Goal: Information Seeking & Learning: Check status

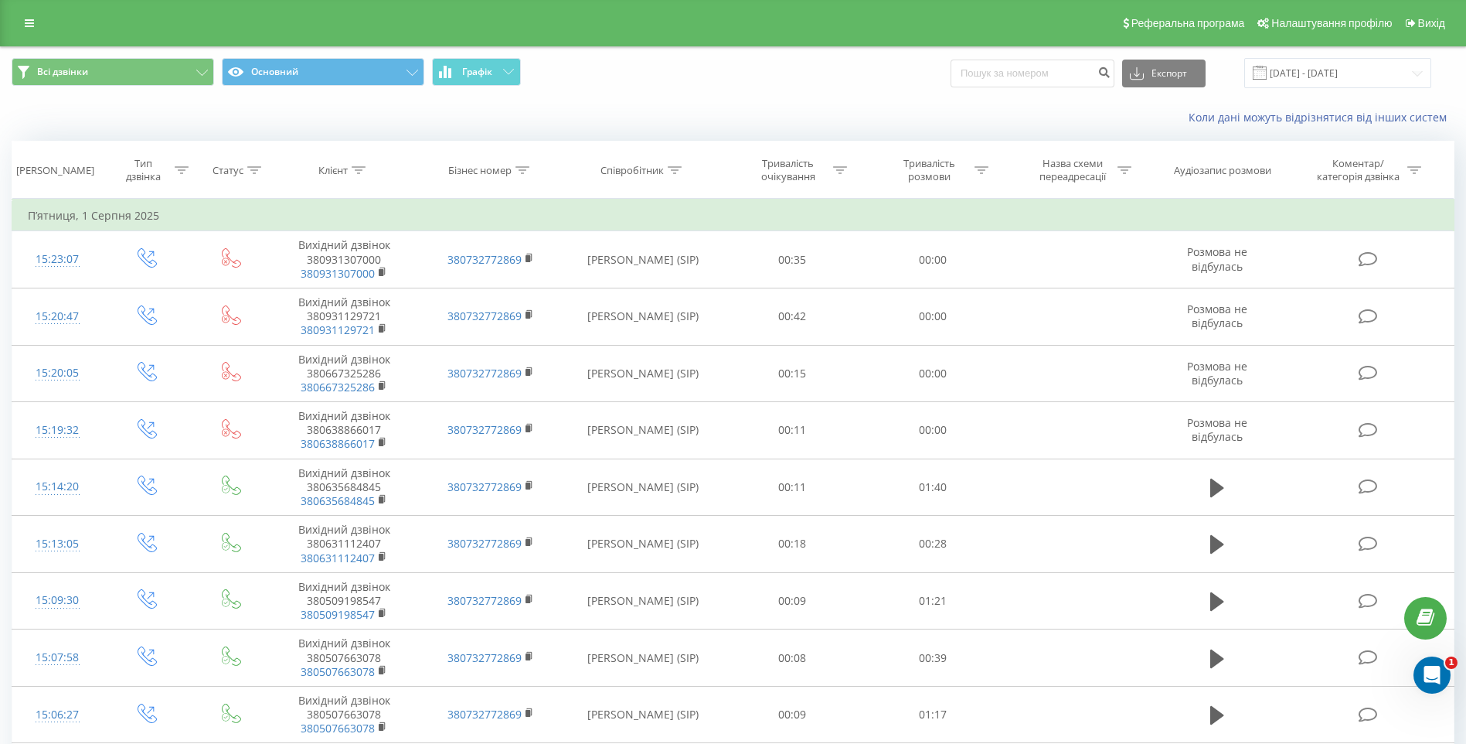
click at [8, 29] on div "Реферальна програма Налаштування профілю Вихід" at bounding box center [733, 23] width 1466 height 46
click at [12, 25] on div "Реферальна програма Налаштування профілю Вихід" at bounding box center [733, 23] width 1466 height 46
click at [22, 21] on link at bounding box center [29, 23] width 28 height 22
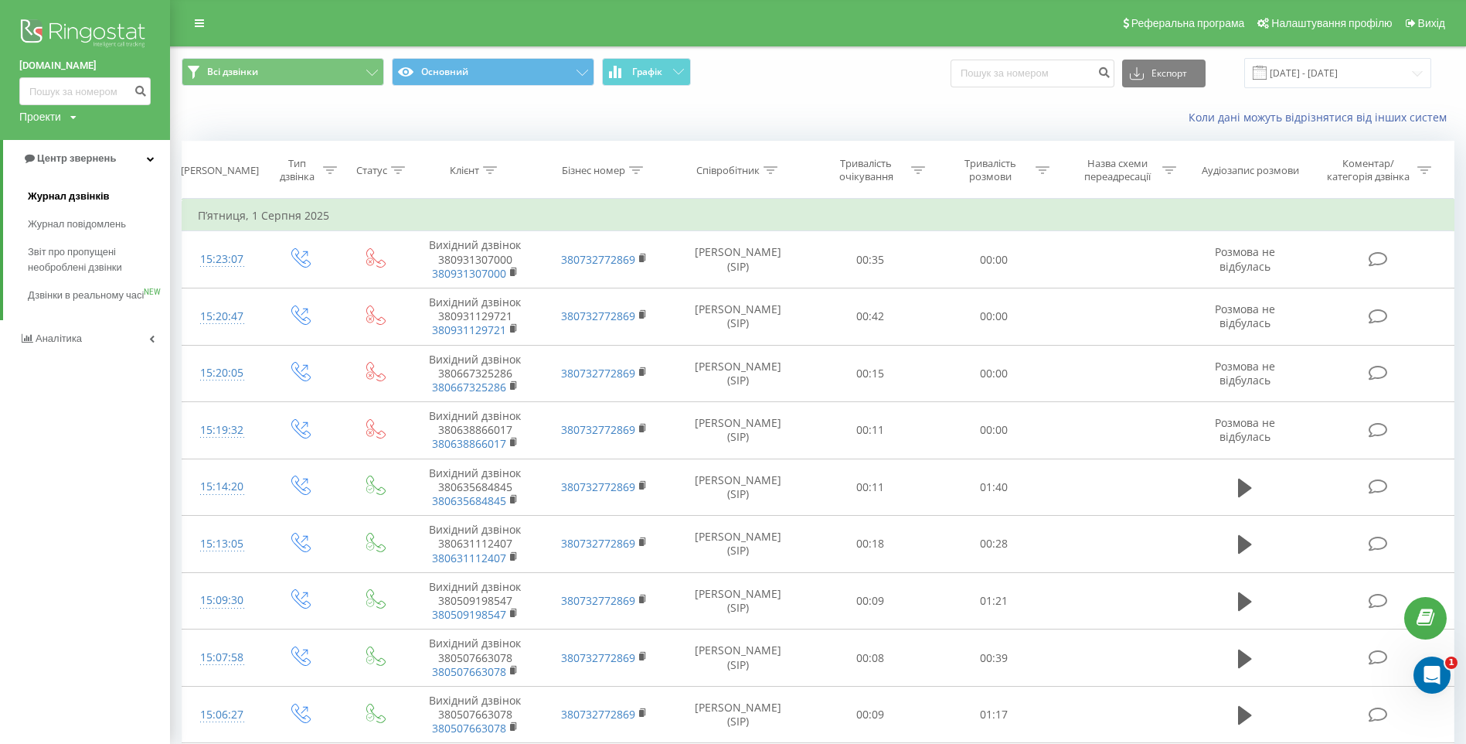
click at [115, 197] on link "Журнал дзвінків" at bounding box center [99, 196] width 142 height 28
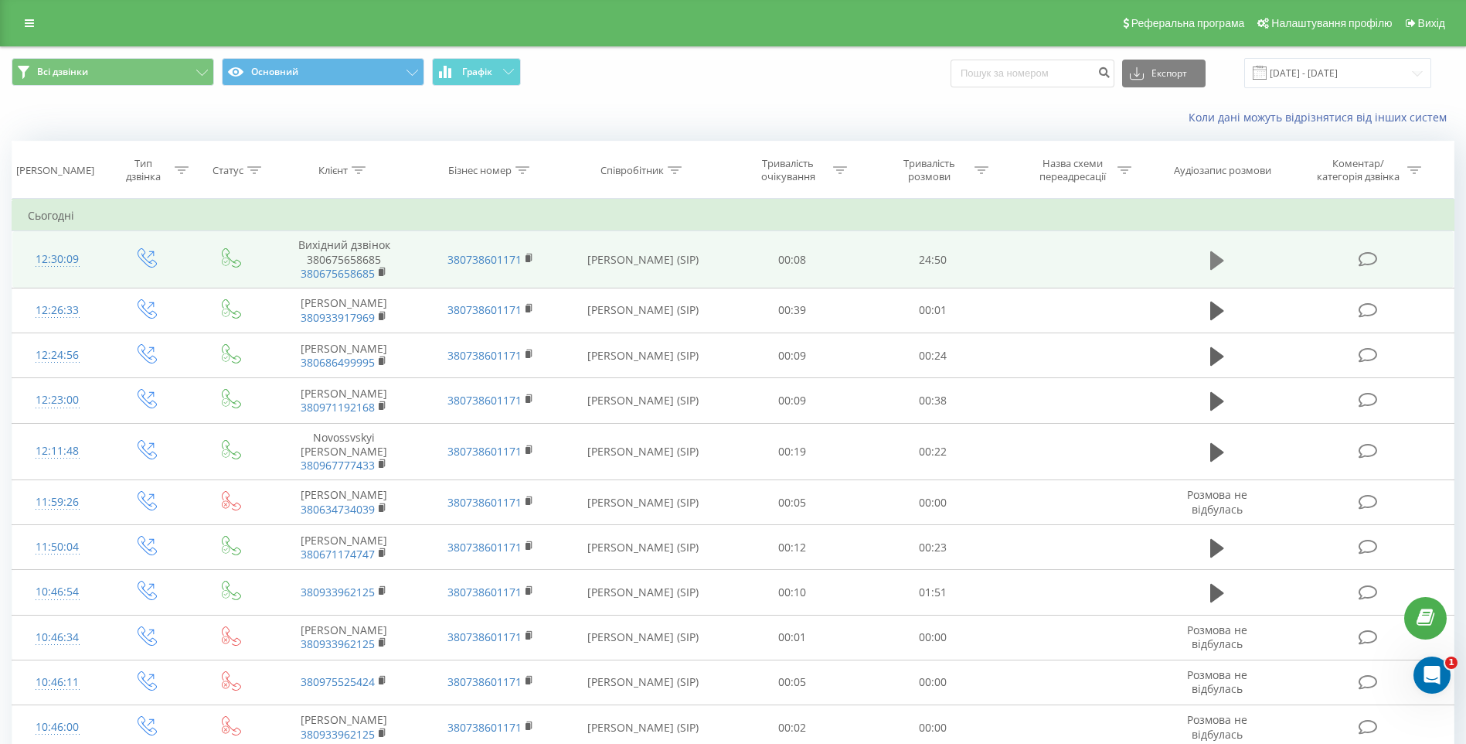
click at [1215, 262] on icon at bounding box center [1218, 259] width 14 height 19
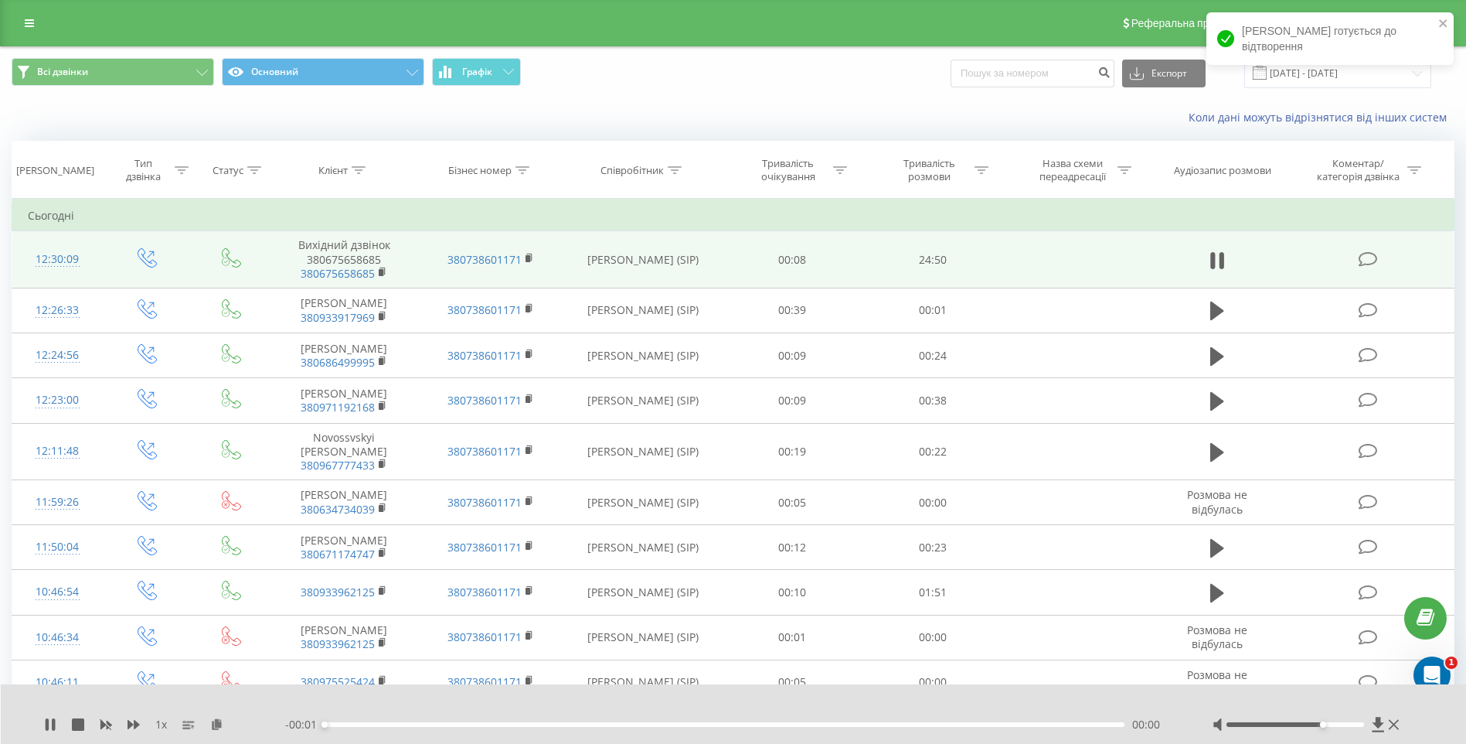
drag, startPoint x: 1308, startPoint y: 724, endPoint x: 1316, endPoint y: 724, distance: 8.5
click at [1316, 724] on div at bounding box center [1296, 724] width 138 height 5
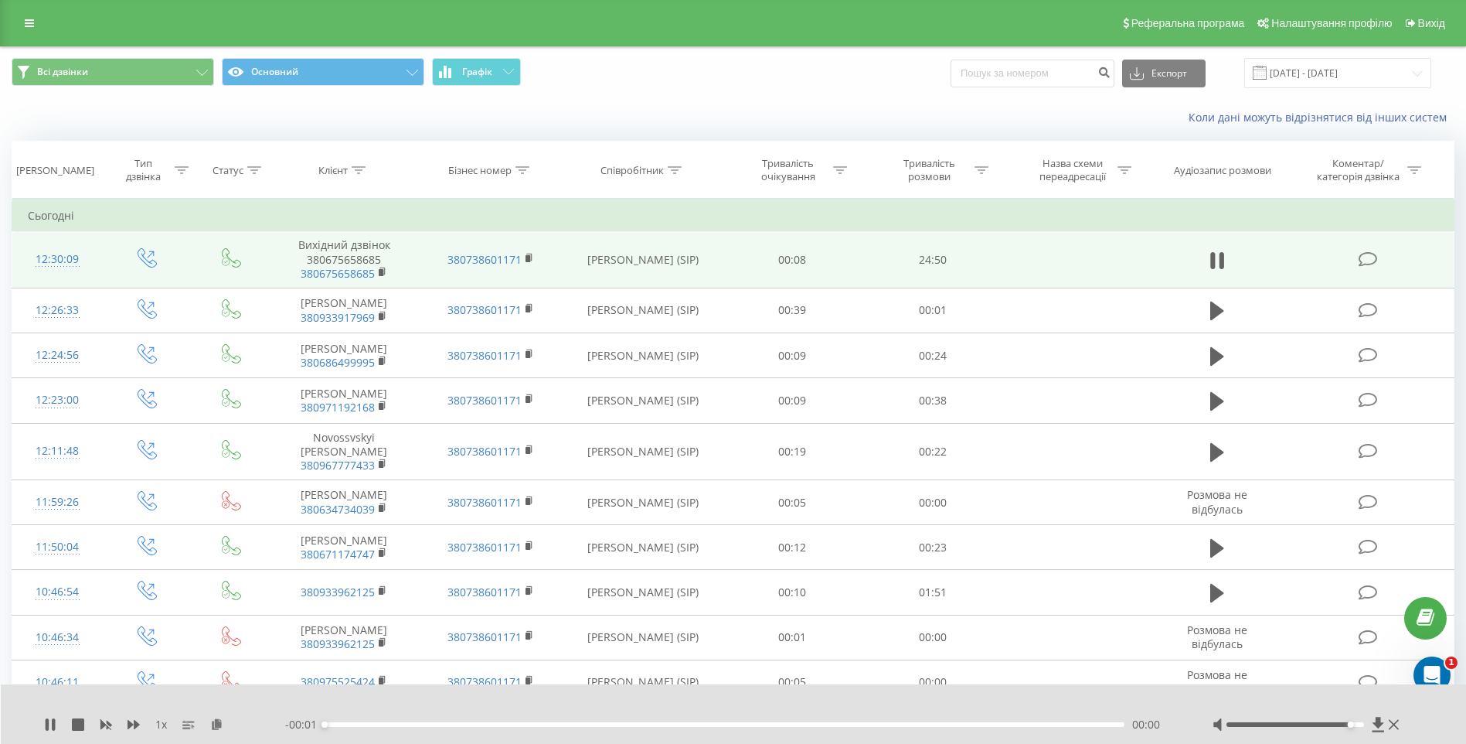
drag, startPoint x: 1326, startPoint y: 721, endPoint x: 1350, endPoint y: 718, distance: 24.2
click at [1350, 718] on div at bounding box center [1308, 724] width 190 height 15
click at [1342, 724] on div at bounding box center [1296, 724] width 138 height 5
click at [43, 730] on div "1 x - 24:44 00:05 00:05" at bounding box center [734, 714] width 1466 height 60
click at [47, 727] on icon at bounding box center [47, 724] width 3 height 12
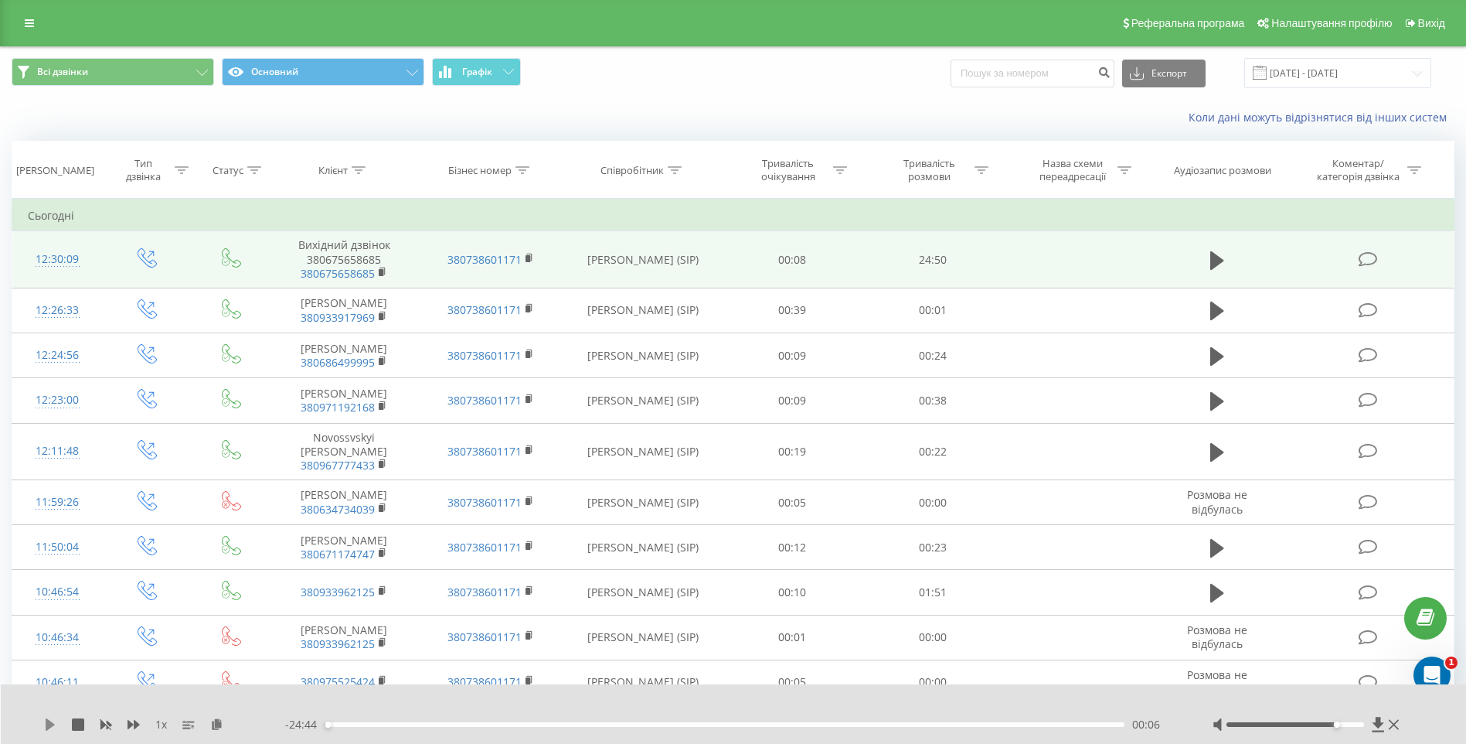
click at [51, 722] on icon at bounding box center [50, 724] width 9 height 12
click at [1347, 718] on div at bounding box center [1308, 724] width 190 height 15
click at [1346, 722] on div at bounding box center [1296, 724] width 138 height 5
click at [1335, 722] on div at bounding box center [1308, 724] width 190 height 15
drag, startPoint x: 1335, startPoint y: 722, endPoint x: 1327, endPoint y: 724, distance: 7.9
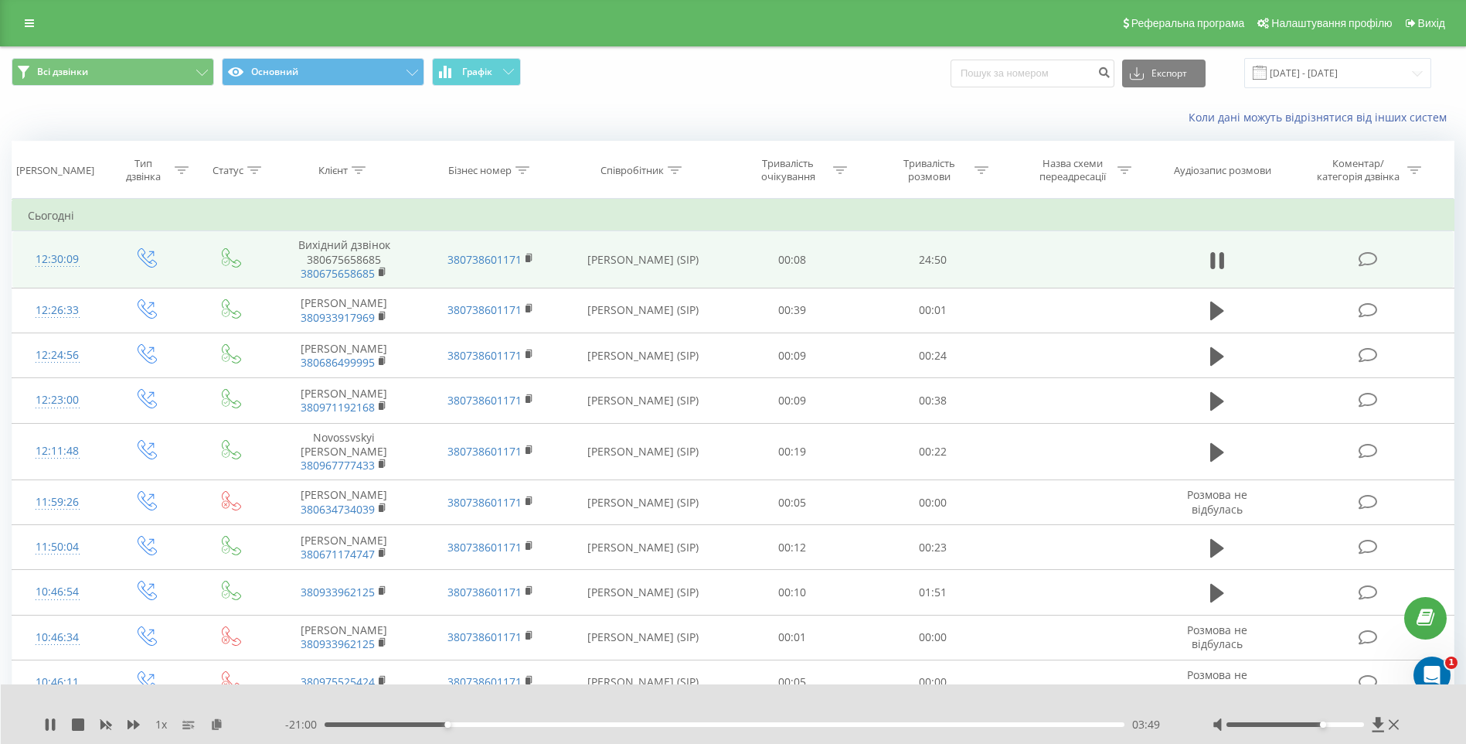
click at [1327, 724] on div at bounding box center [1296, 724] width 138 height 5
click at [1329, 725] on div at bounding box center [1296, 724] width 138 height 5
drag, startPoint x: 1322, startPoint y: 724, endPoint x: 1312, endPoint y: 727, distance: 10.5
click at [1312, 727] on div at bounding box center [1308, 724] width 190 height 15
click at [1306, 726] on div at bounding box center [1296, 724] width 138 height 5
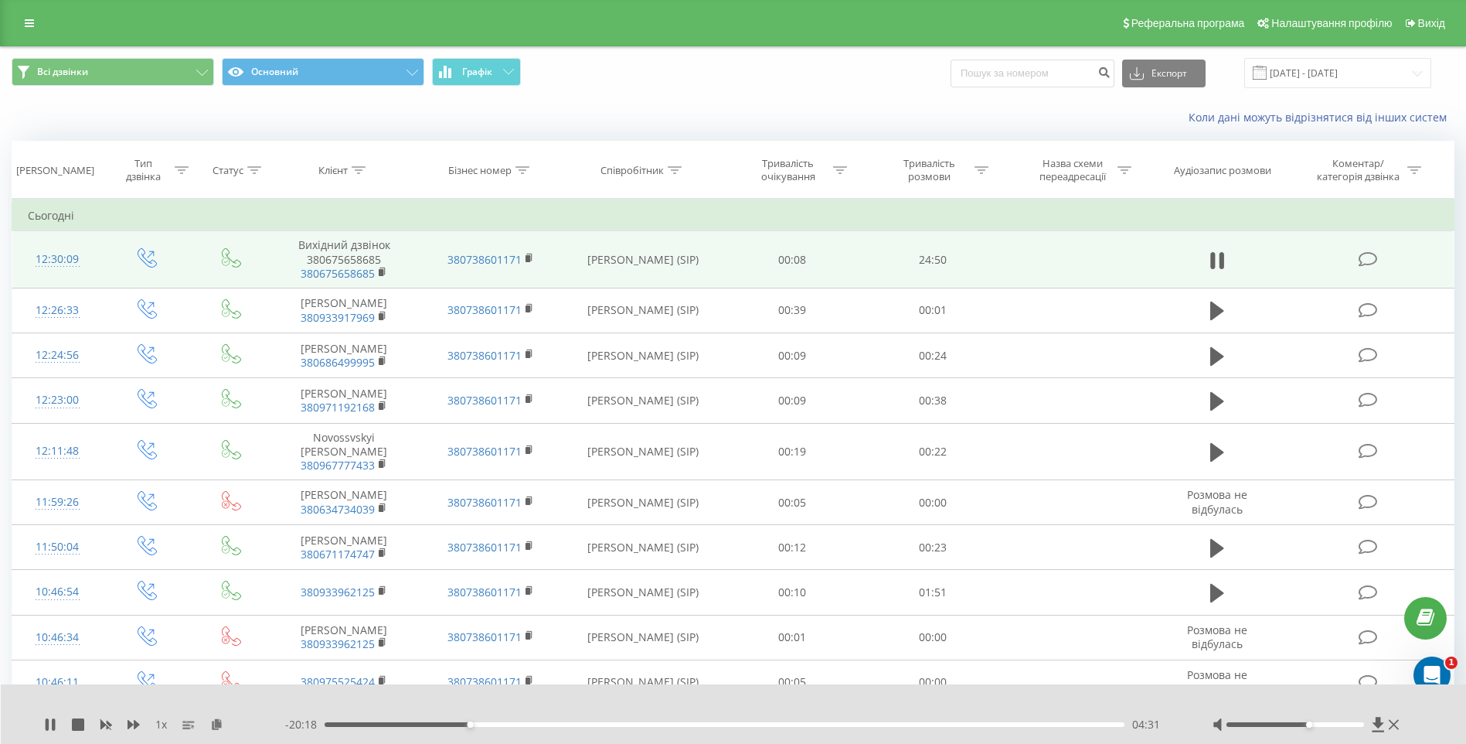
click at [1338, 727] on div at bounding box center [1308, 724] width 190 height 15
click at [1337, 726] on div at bounding box center [1296, 724] width 138 height 5
click at [525, 725] on div "06:14" at bounding box center [725, 724] width 800 height 5
drag, startPoint x: 437, startPoint y: 723, endPoint x: 468, endPoint y: 722, distance: 31.7
click at [468, 722] on div "04:10" at bounding box center [725, 724] width 800 height 5
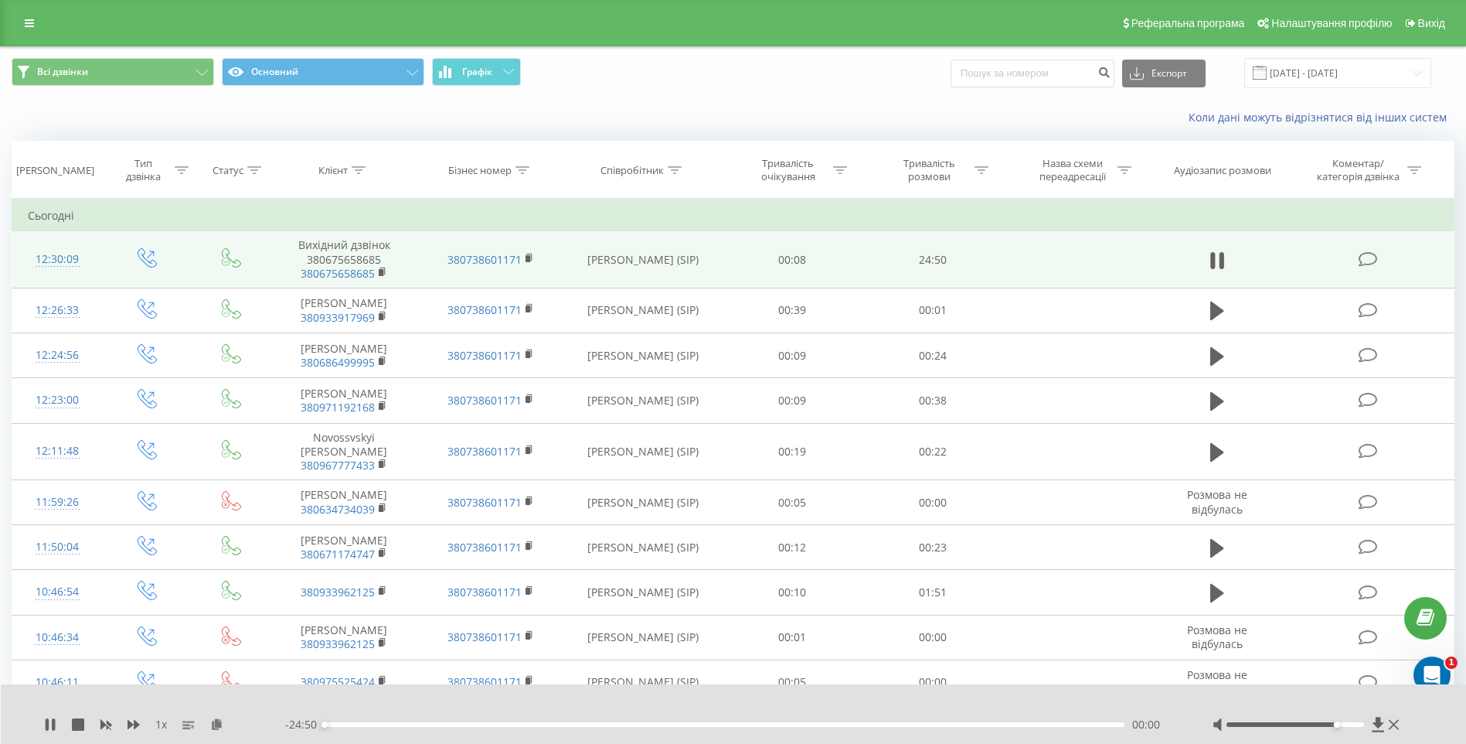
click at [485, 726] on div "00:00" at bounding box center [725, 724] width 800 height 5
click at [496, 725] on div "05:19" at bounding box center [725, 724] width 800 height 5
click at [522, 725] on div "00:00" at bounding box center [725, 724] width 800 height 5
click at [161, 723] on span "1 x" at bounding box center [161, 724] width 12 height 15
click at [633, 724] on div "09:35" at bounding box center [725, 724] width 800 height 5
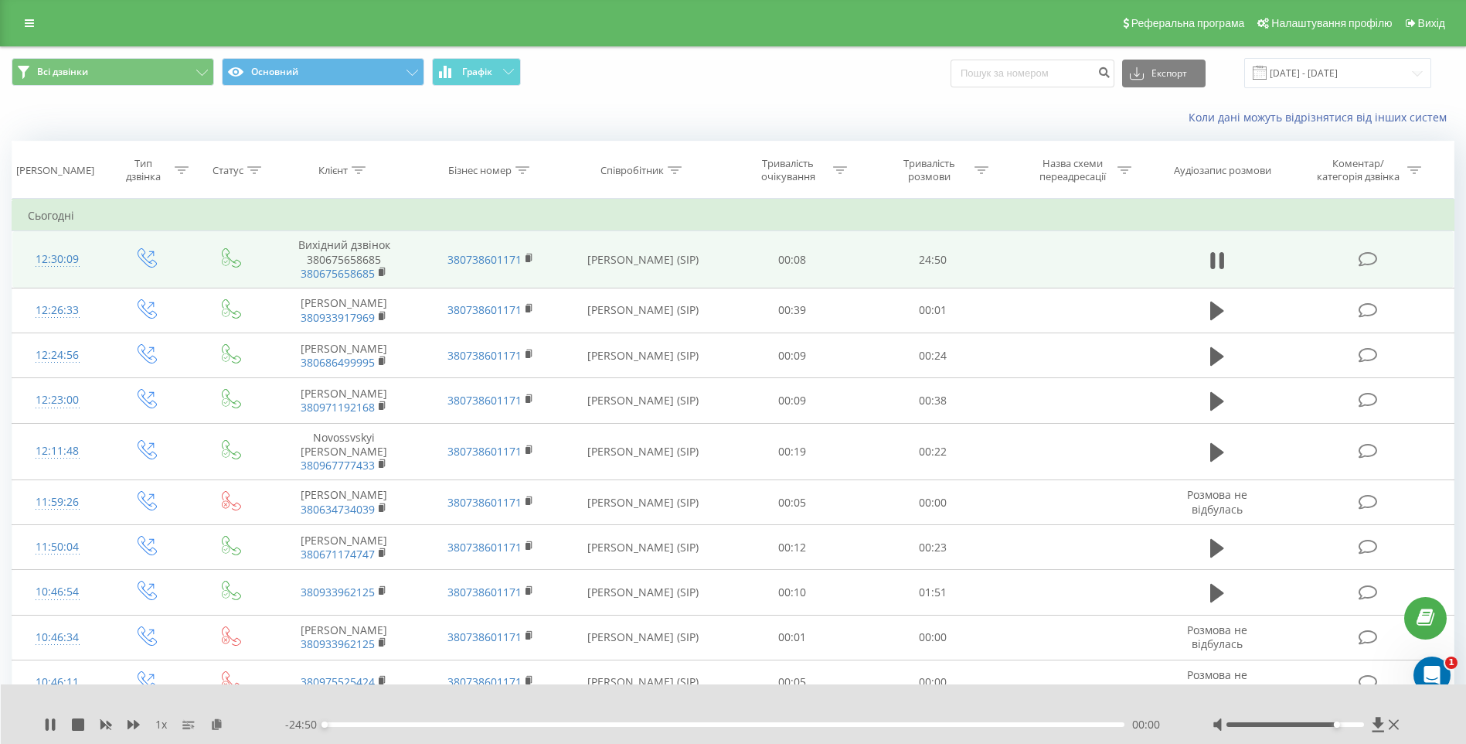
click at [649, 721] on div "- 24:50 00:00 00:00" at bounding box center [729, 724] width 889 height 15
click at [648, 726] on div "09:36" at bounding box center [725, 724] width 800 height 5
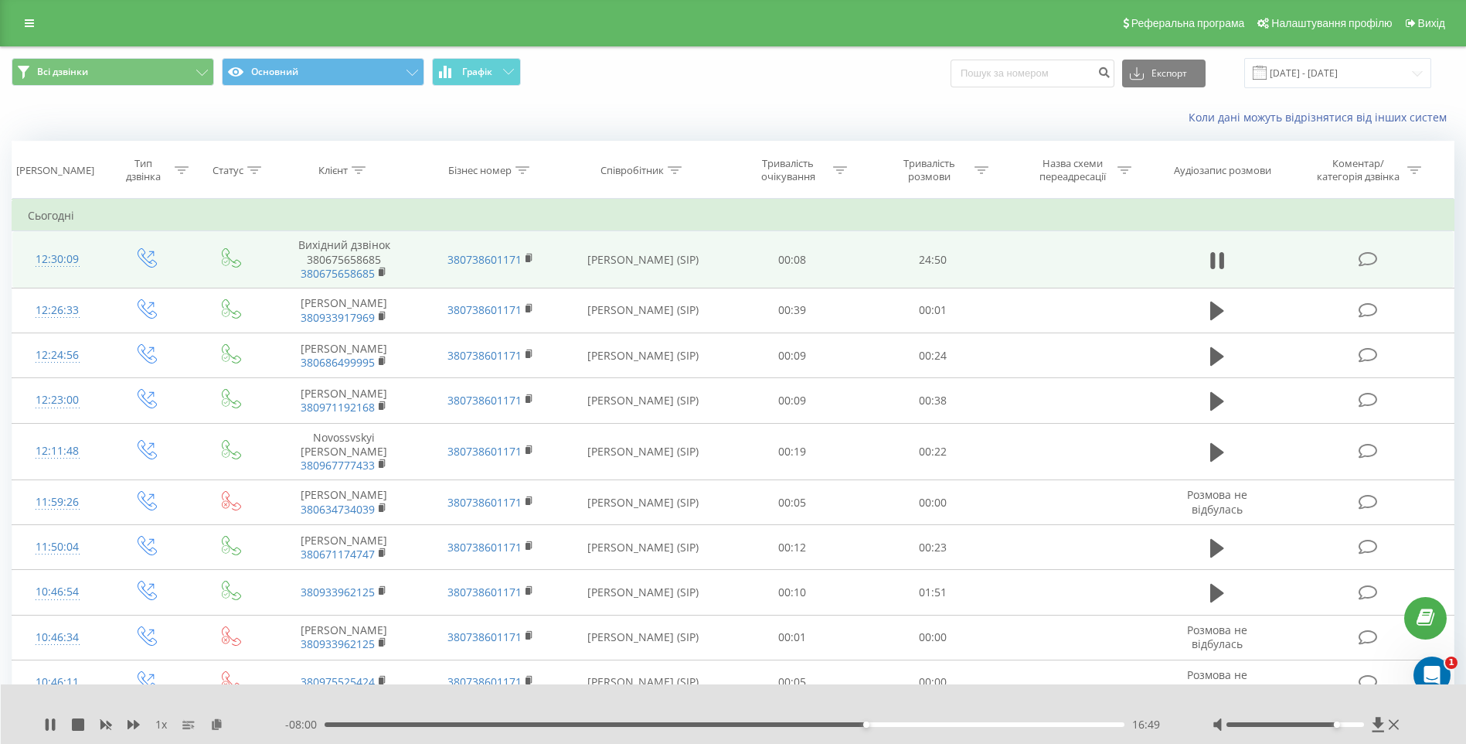
click at [40, 722] on div "1 x - 08:00 16:49 16:49" at bounding box center [734, 714] width 1466 height 60
click at [45, 721] on icon at bounding box center [50, 724] width 12 height 12
click at [46, 721] on icon at bounding box center [50, 724] width 9 height 12
click at [1055, 715] on div "1 x - 03:04 21:46 21:46" at bounding box center [734, 714] width 1466 height 60
click at [1056, 723] on div "21:46" at bounding box center [725, 724] width 800 height 5
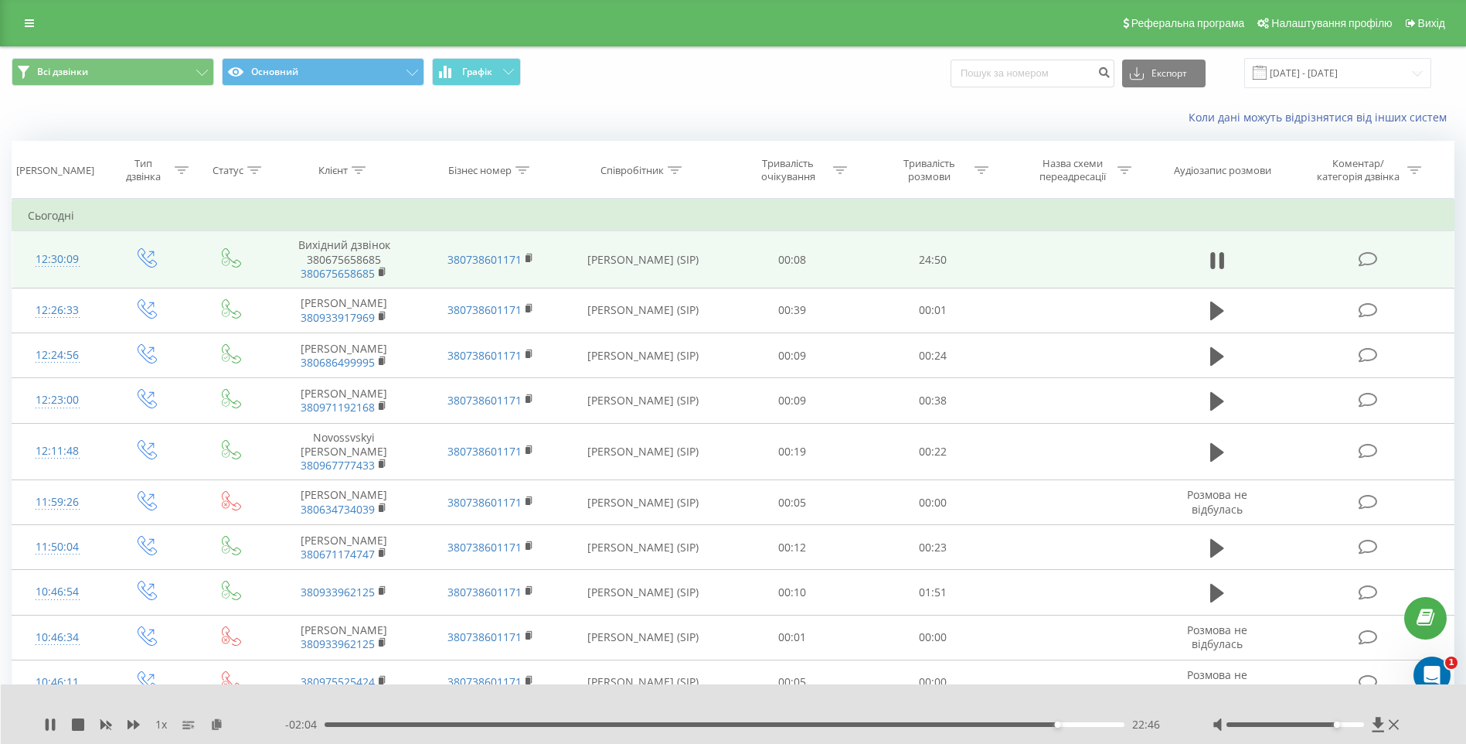
click at [1085, 724] on div "22:46" at bounding box center [725, 724] width 800 height 5
click at [43, 725] on div "1 x - 01:03 23:47 23:47" at bounding box center [734, 714] width 1466 height 60
click at [49, 724] on icon at bounding box center [47, 724] width 3 height 12
